Goal: Transaction & Acquisition: Purchase product/service

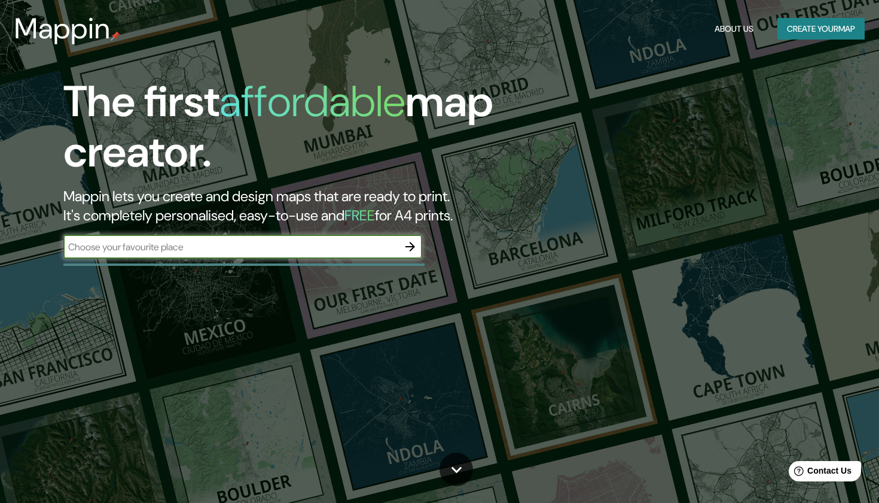
click at [357, 242] on input "text" at bounding box center [230, 247] width 335 height 14
type input "bucaramanga"
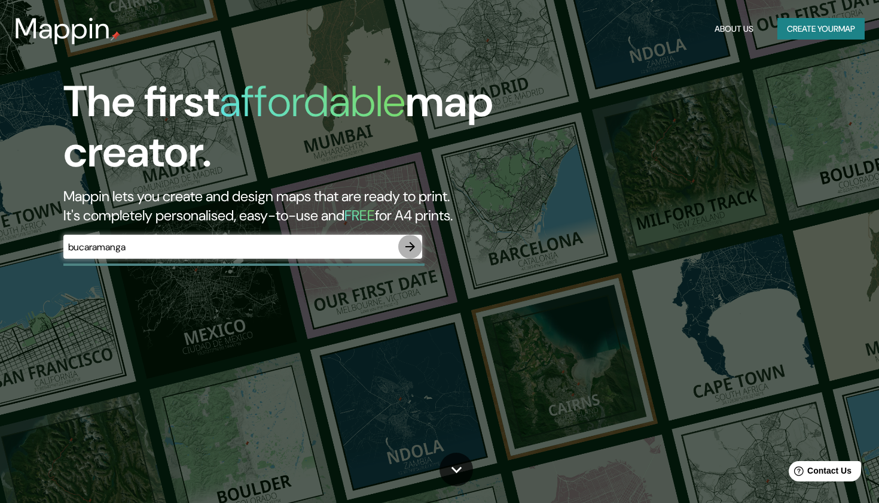
click at [408, 244] on icon "button" at bounding box center [410, 246] width 14 height 14
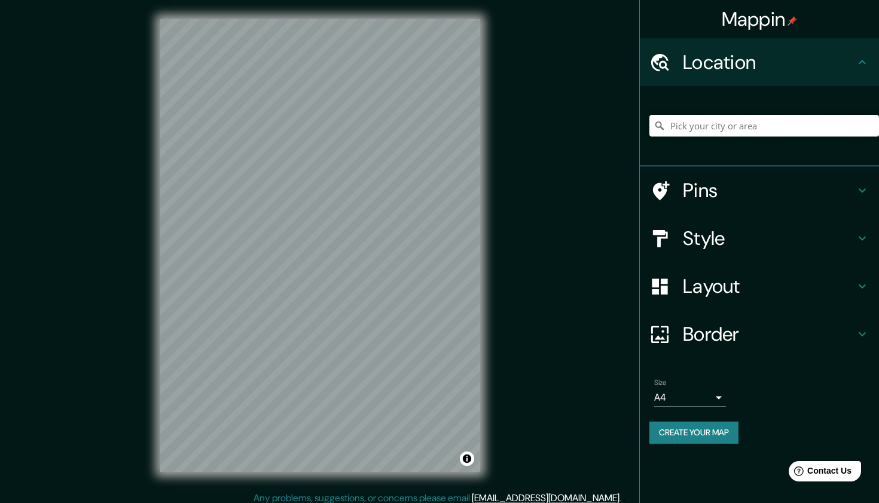
click at [778, 127] on input "Pick your city or area" at bounding box center [765, 126] width 230 height 22
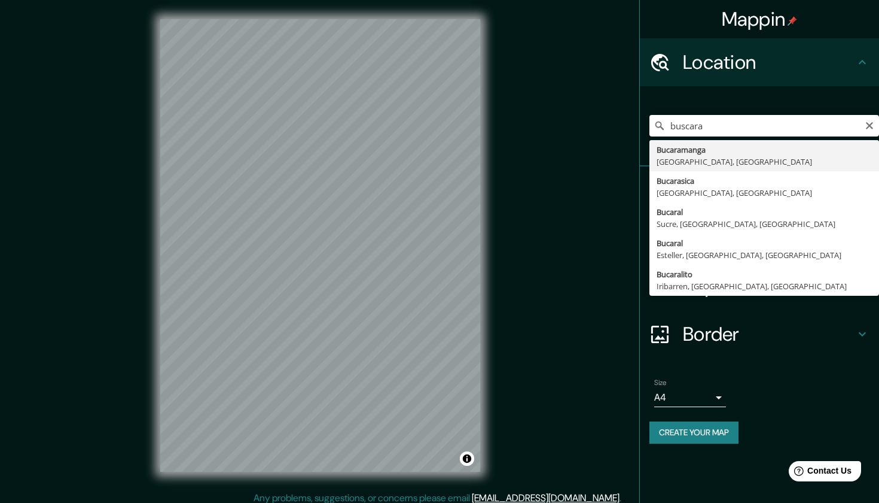
drag, startPoint x: 689, startPoint y: 148, endPoint x: 680, endPoint y: 164, distance: 18.3
type input "Bucaramanga, [GEOGRAPHIC_DATA], [GEOGRAPHIC_DATA]"
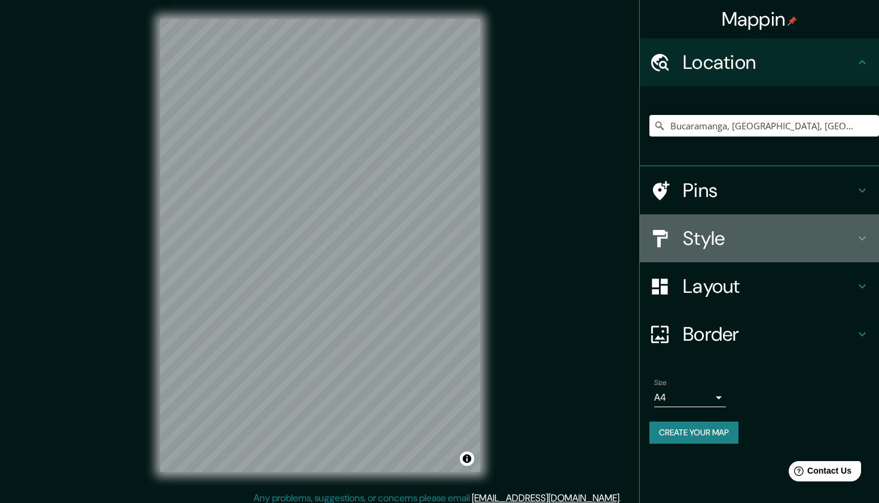
click at [768, 218] on div "Style" at bounding box center [759, 238] width 239 height 48
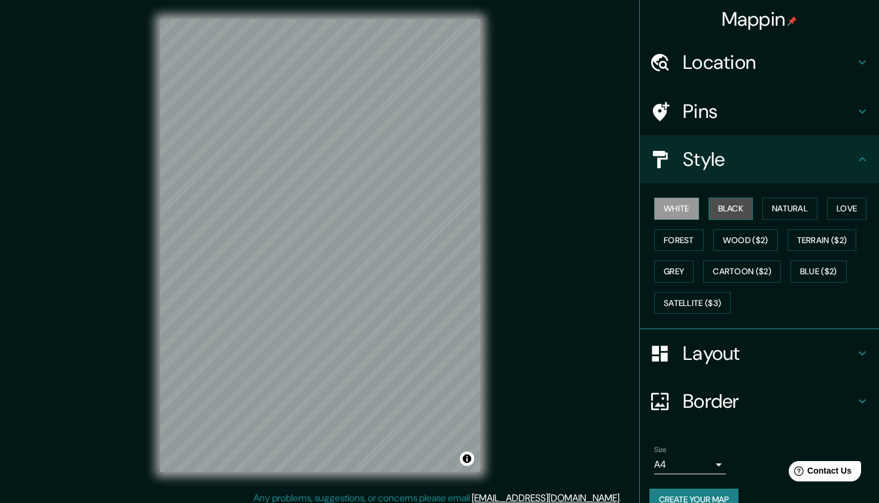
click at [741, 210] on button "Black" at bounding box center [731, 208] width 45 height 22
click at [786, 205] on button "Natural" at bounding box center [790, 208] width 55 height 22
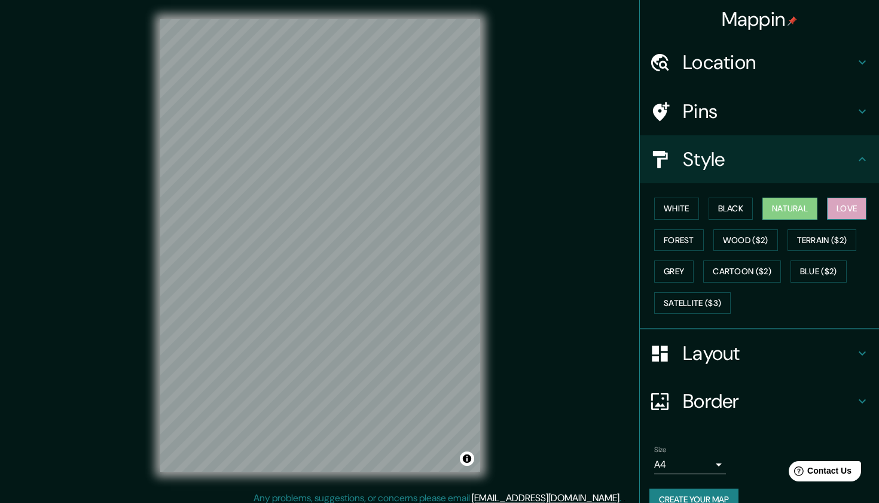
click at [862, 202] on button "Love" at bounding box center [846, 208] width 39 height 22
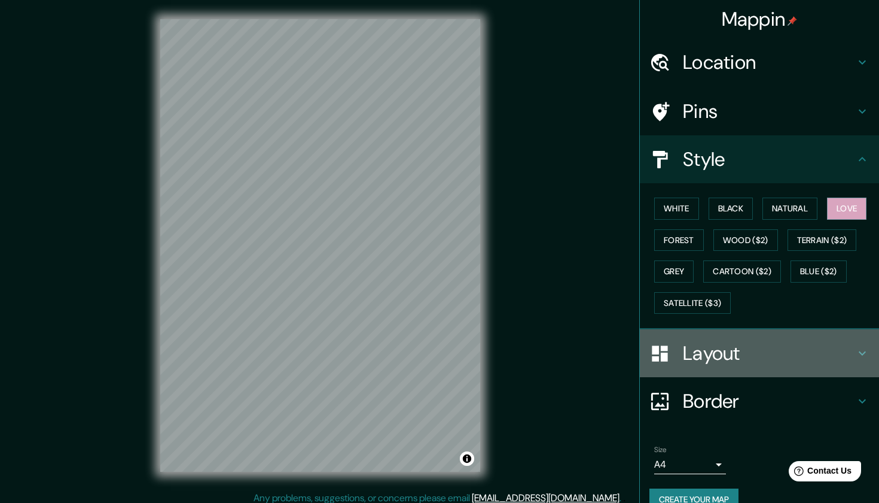
click at [705, 356] on h4 "Layout" at bounding box center [769, 353] width 172 height 24
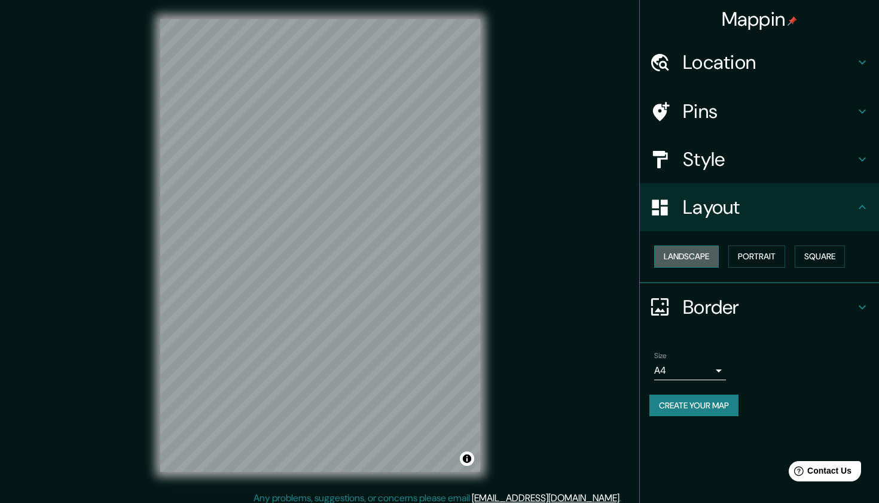
click at [705, 261] on button "Landscape" at bounding box center [687, 256] width 65 height 22
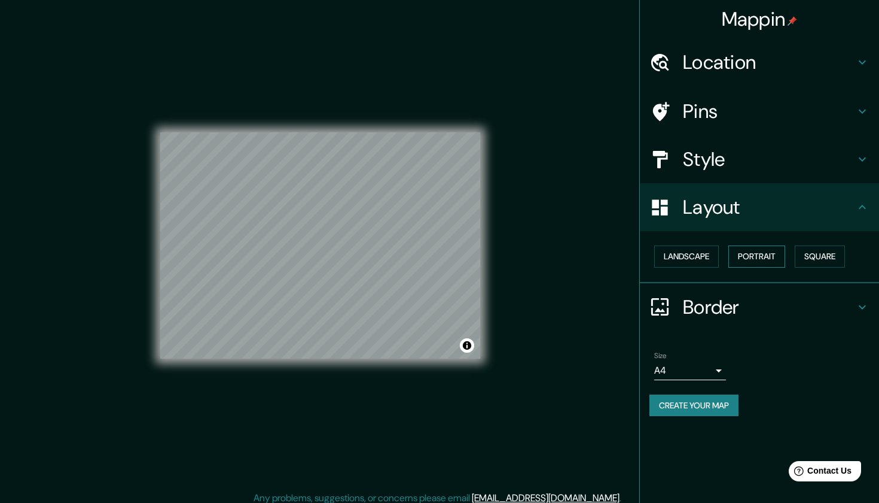
click at [769, 252] on button "Portrait" at bounding box center [757, 256] width 57 height 22
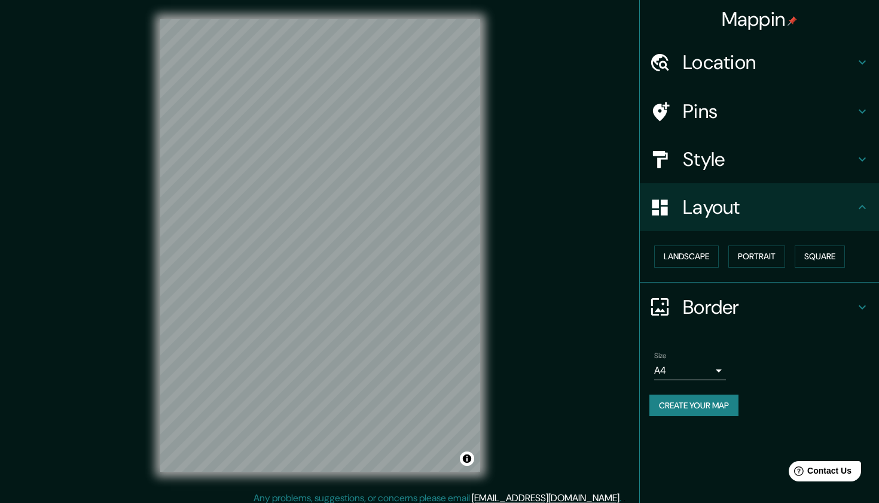
click at [847, 265] on div "Landscape [GEOGRAPHIC_DATA]" at bounding box center [765, 257] width 230 height 32
click at [786, 297] on h4 "Border" at bounding box center [769, 307] width 172 height 24
